Goal: Find specific page/section: Find specific page/section

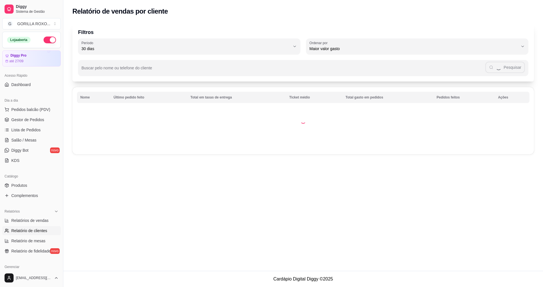
select select "30"
select select "HIGHEST_TOTAL_SPENT_WITH_ORDERS"
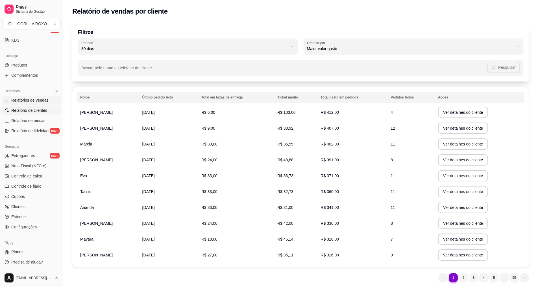
click at [42, 98] on span "Relatórios de vendas" at bounding box center [29, 100] width 37 height 6
select select "ALL"
select select "0"
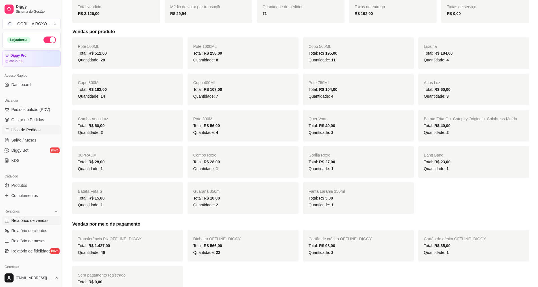
click at [34, 131] on span "Lista de Pedidos" at bounding box center [25, 130] width 29 height 6
